Goal: Task Accomplishment & Management: Manage account settings

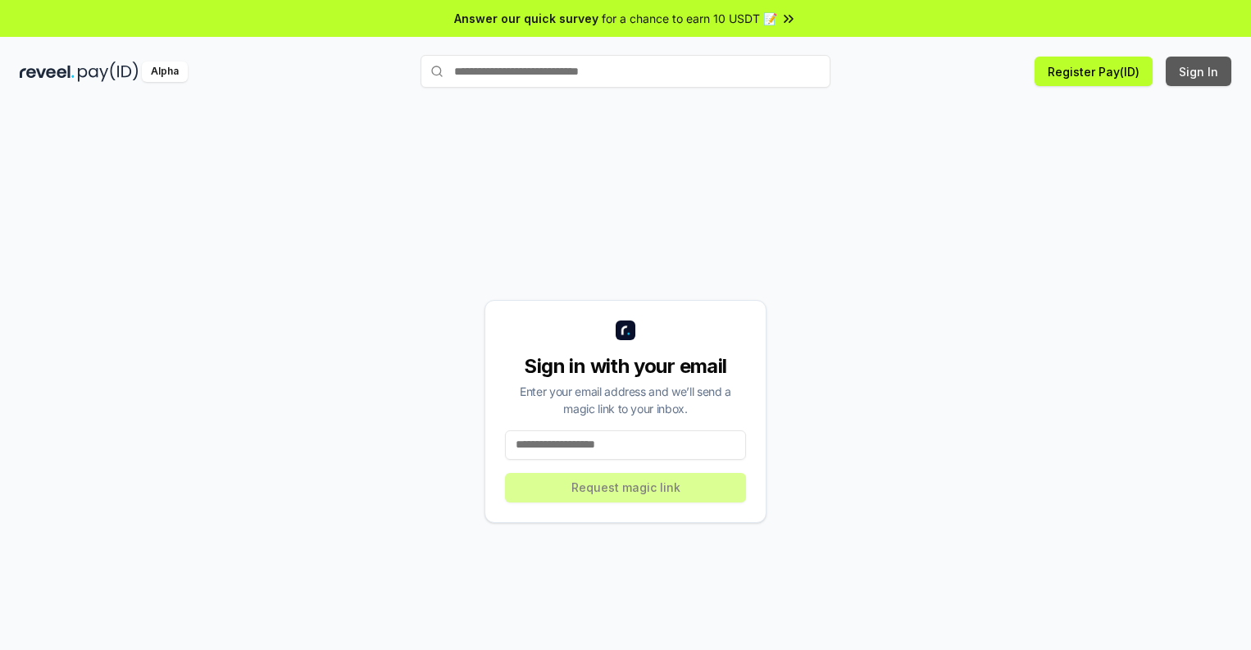
click at [1200, 71] on button "Sign In" at bounding box center [1199, 72] width 66 height 30
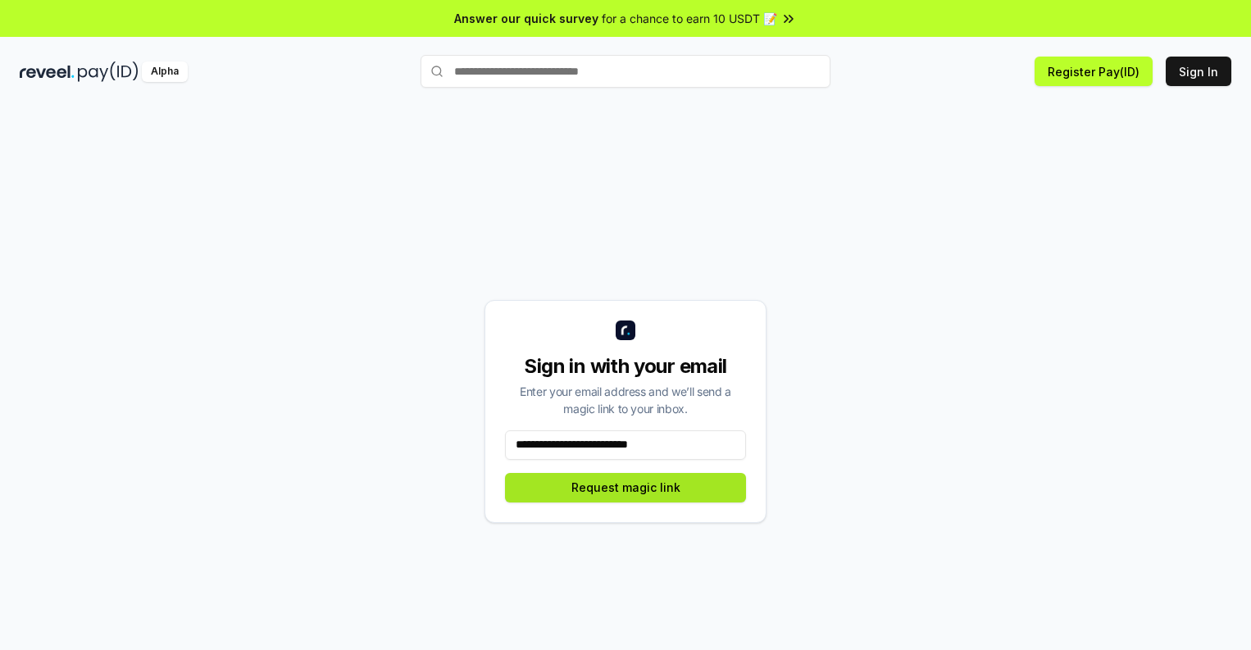
type input "**********"
click at [626, 487] on button "Request magic link" at bounding box center [625, 488] width 241 height 30
